Goal: Information Seeking & Learning: Learn about a topic

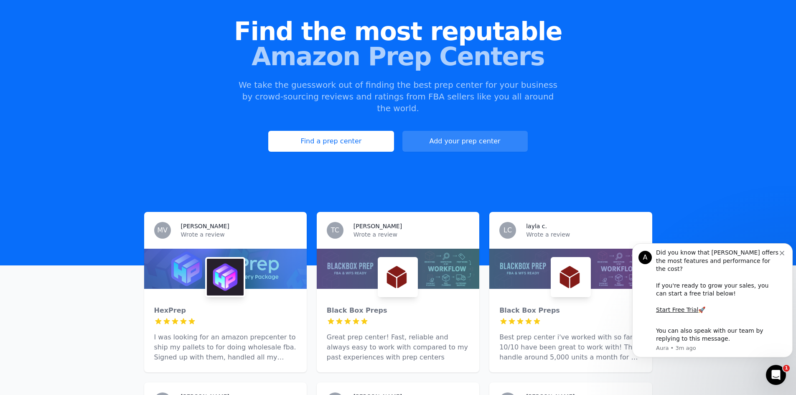
scroll to position [84, 0]
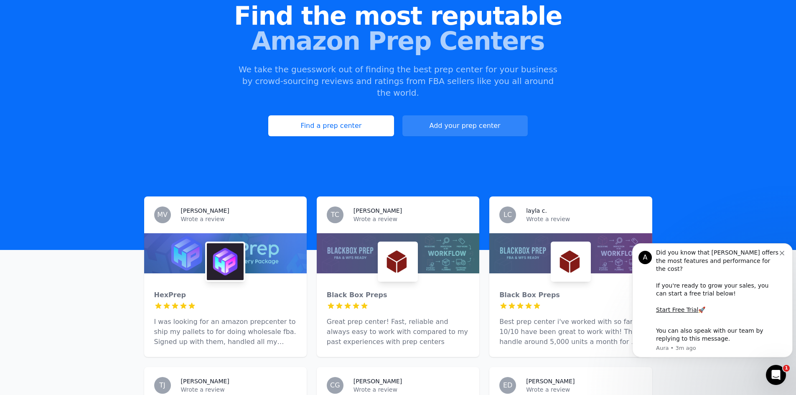
click at [309, 117] on link "Find a prep center" at bounding box center [330, 125] width 125 height 21
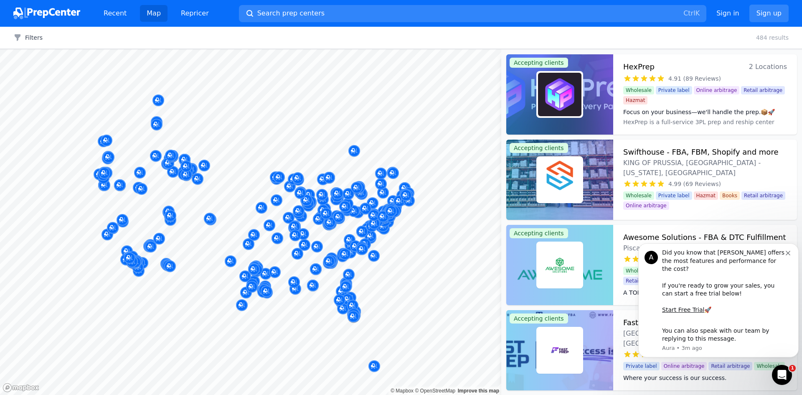
click at [788, 255] on icon "Dismiss notification" at bounding box center [788, 253] width 5 height 5
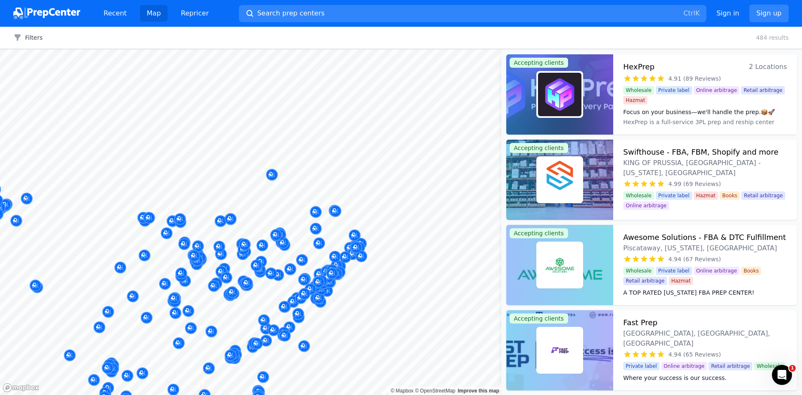
click at [408, 173] on body "Recent Map Repricer Search prep centers Ctrl K Open main menu Sign in Sign up F…" at bounding box center [401, 197] width 802 height 395
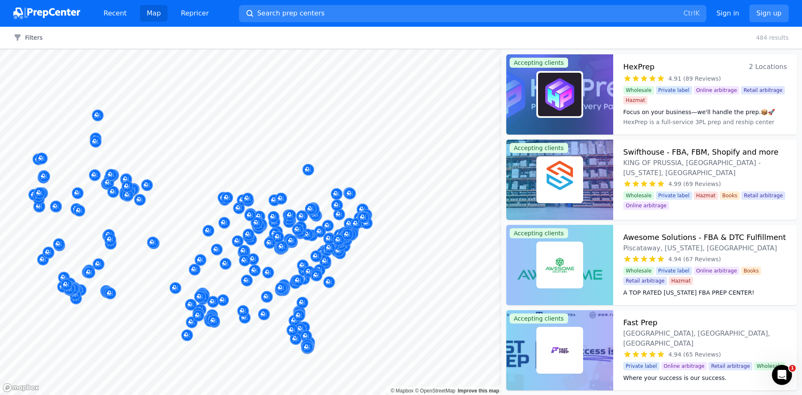
click at [195, 196] on div at bounding box center [138, 194] width 160 height 7
click at [54, 13] on img at bounding box center [46, 14] width 67 height 12
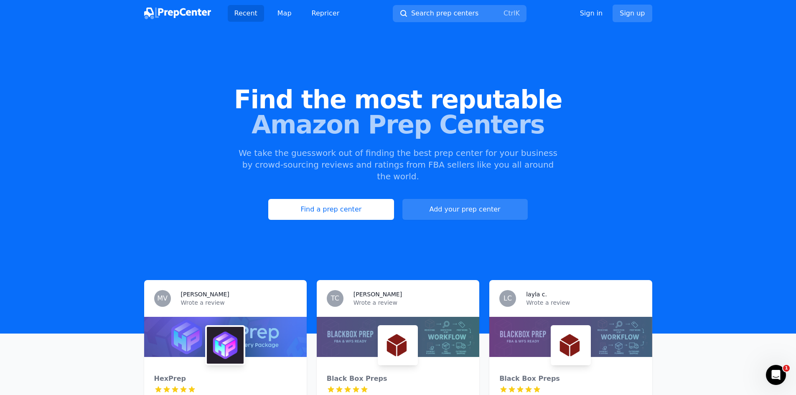
click at [166, 10] on img at bounding box center [177, 14] width 67 height 12
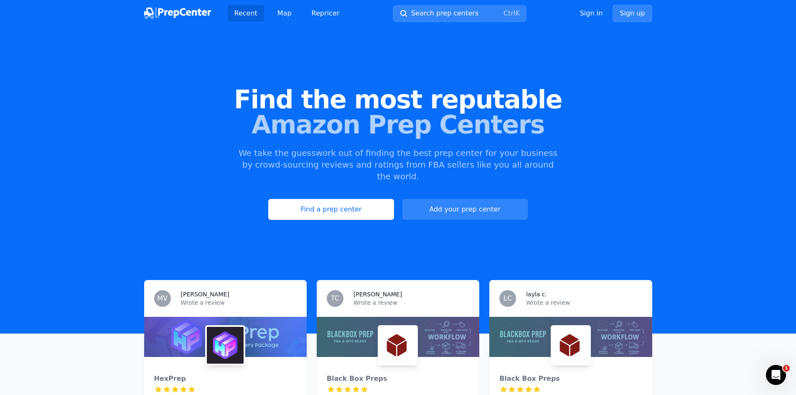
click at [632, 15] on link "Sign up" at bounding box center [632, 14] width 39 height 18
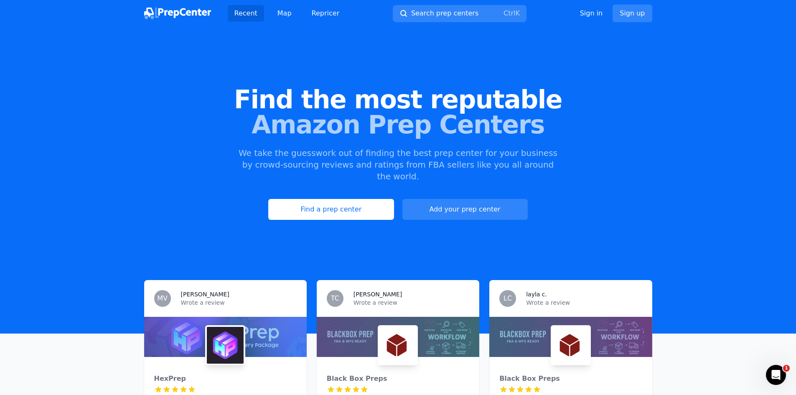
click at [180, 12] on img at bounding box center [177, 14] width 67 height 12
click at [241, 13] on link "Recent" at bounding box center [246, 13] width 36 height 17
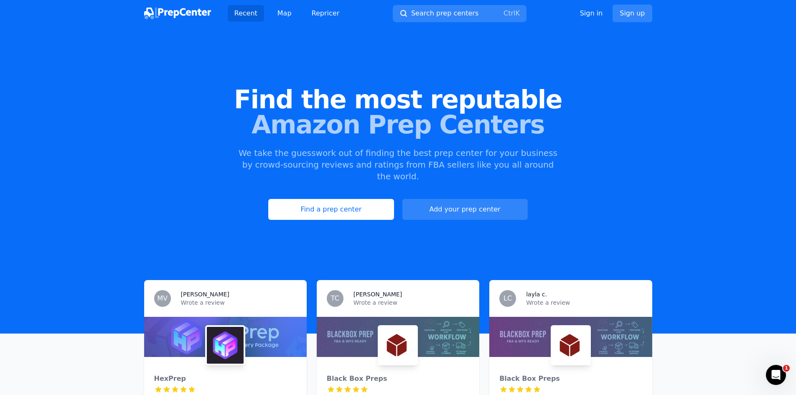
click at [320, 11] on link "Repricer" at bounding box center [325, 13] width 41 height 17
click at [284, 13] on link "Map" at bounding box center [285, 13] width 28 height 17
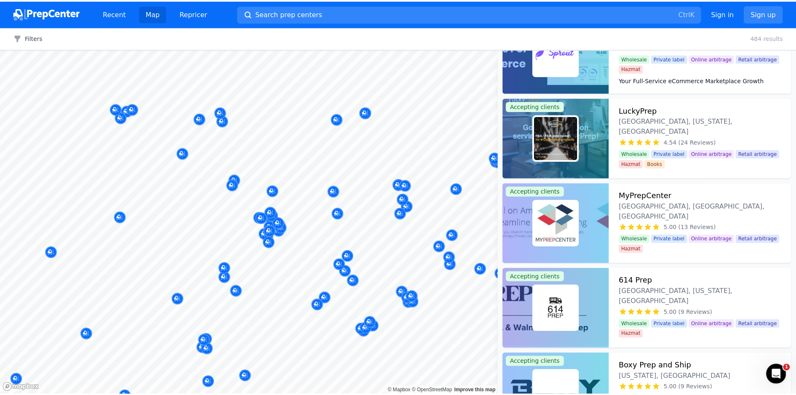
scroll to position [297, 0]
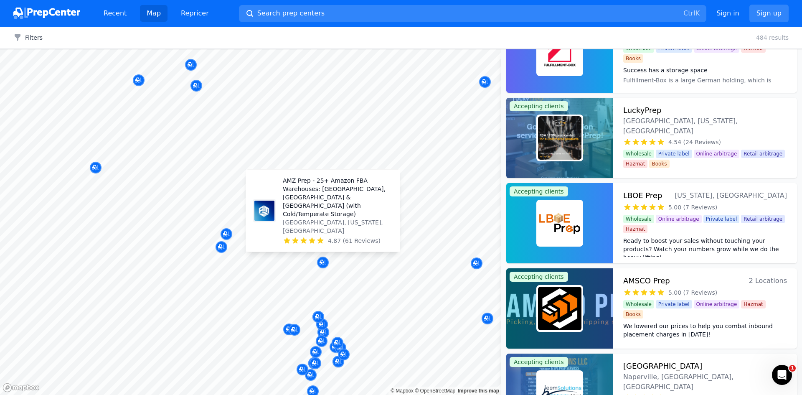
click at [321, 264] on icon "Map marker" at bounding box center [322, 262] width 4 height 4
click at [308, 218] on p "AMZ Prep - 25+ Amazon FBA Warehouses: [GEOGRAPHIC_DATA], [GEOGRAPHIC_DATA] & [G…" at bounding box center [338, 197] width 110 height 42
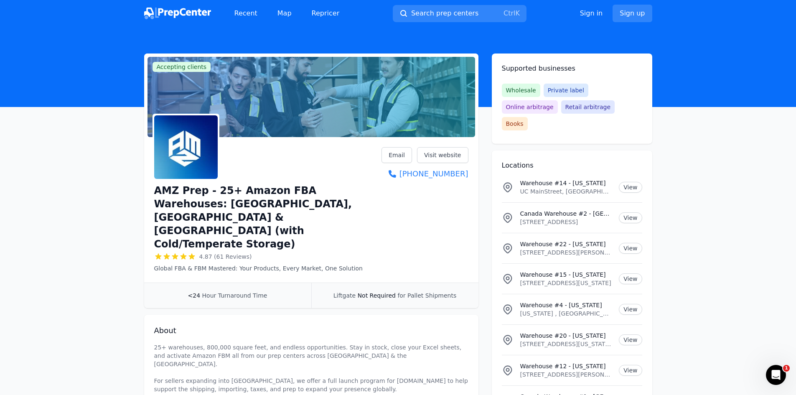
click at [444, 156] on link "Visit website" at bounding box center [442, 155] width 51 height 16
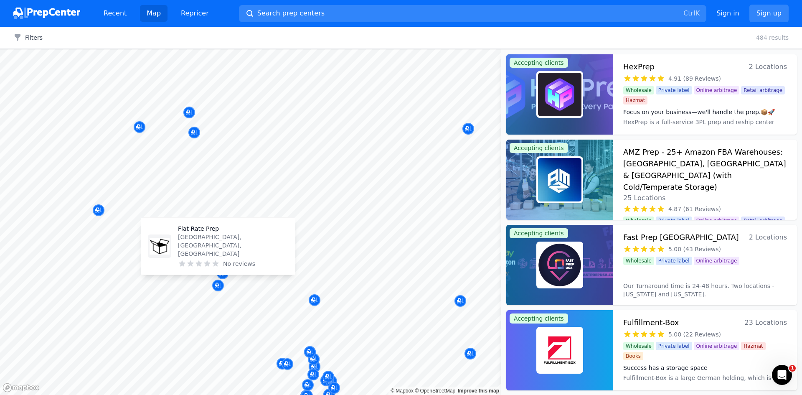
click at [218, 283] on icon "Map marker" at bounding box center [217, 285] width 4 height 4
click at [209, 252] on p "[GEOGRAPHIC_DATA], [GEOGRAPHIC_DATA], [GEOGRAPHIC_DATA]" at bounding box center [233, 245] width 110 height 25
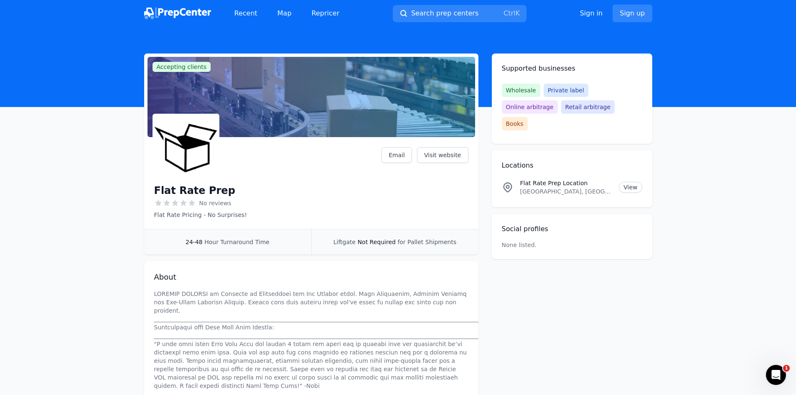
click at [454, 149] on link "Visit website" at bounding box center [442, 155] width 51 height 16
